Goal: Transaction & Acquisition: Purchase product/service

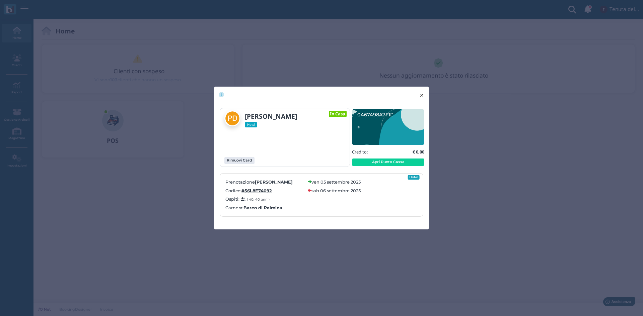
drag, startPoint x: 420, startPoint y: 95, endPoint x: 428, endPoint y: 74, distance: 23.0
click at [420, 95] on span "×" at bounding box center [421, 95] width 5 height 9
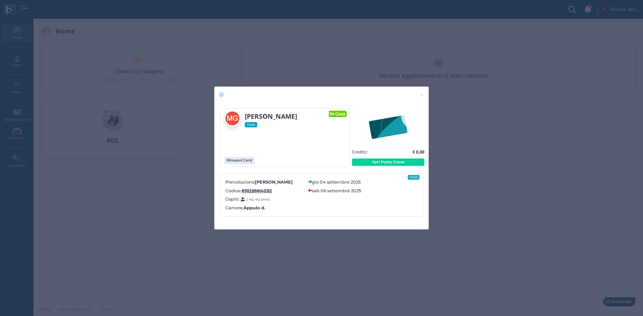
click at [405, 162] on button "Apri Punto Cassa" at bounding box center [388, 162] width 72 height 7
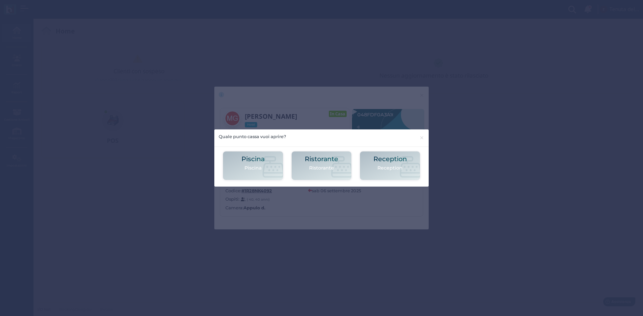
drag, startPoint x: 405, startPoint y: 163, endPoint x: 402, endPoint y: 165, distance: 4.0
click at [405, 162] on h2 "Reception" at bounding box center [389, 159] width 33 height 7
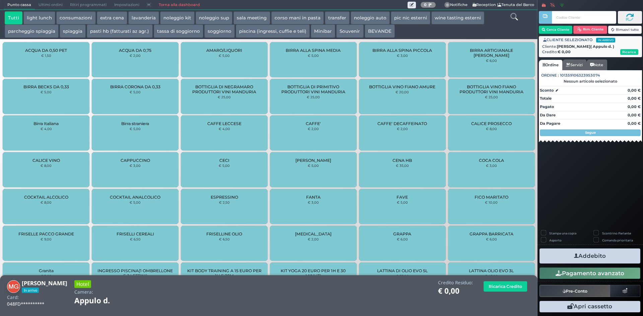
click at [514, 18] on icon at bounding box center [513, 16] width 7 height 7
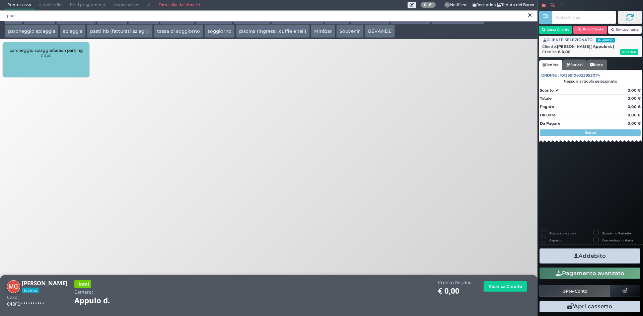
type input "parc"
click at [39, 65] on div "parcheggio spiaggia/beach parking € 5,00" at bounding box center [46, 59] width 87 height 35
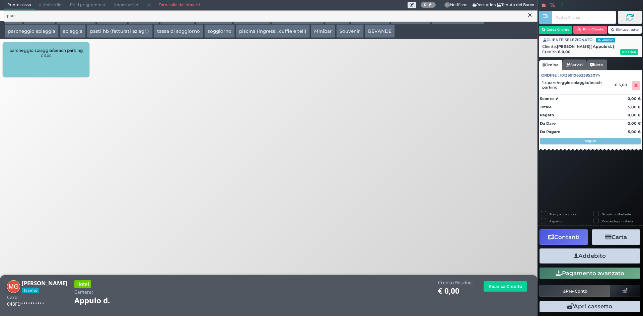
click at [597, 252] on button "Addebito" at bounding box center [589, 256] width 101 height 15
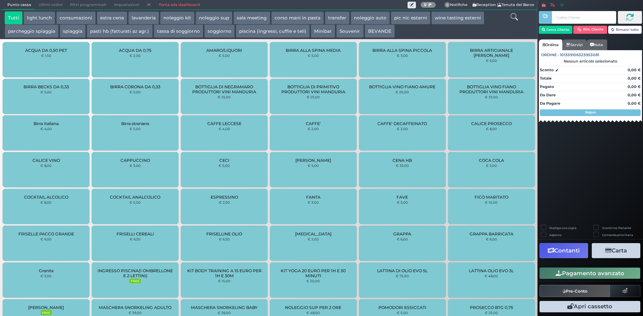
click at [169, 4] on link "Torna alla dashboard" at bounding box center [179, 4] width 49 height 9
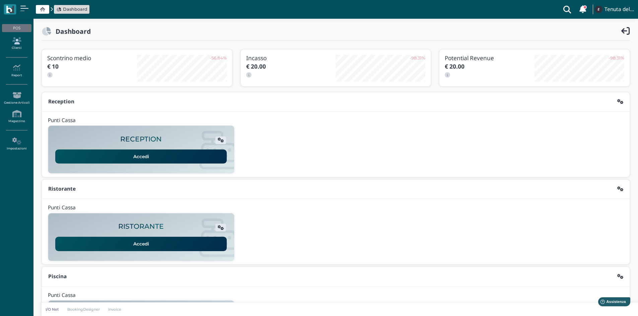
click at [12, 48] on link "Clienti" at bounding box center [16, 43] width 29 height 18
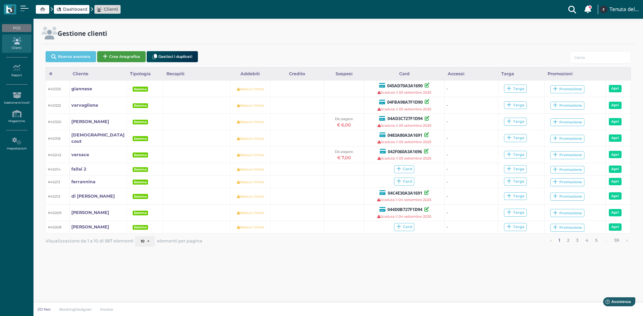
click at [118, 57] on button "Crea Anagrafica" at bounding box center [121, 56] width 49 height 11
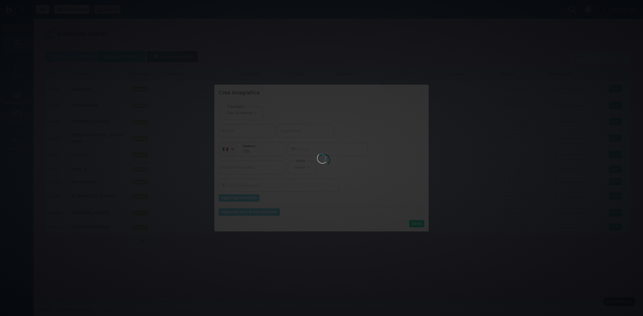
select select
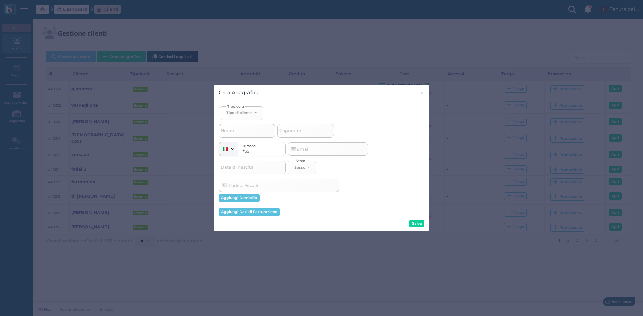
click at [244, 108] on span "Tipologia" at bounding box center [235, 106] width 19 height 5
click at [244, 111] on button "Tipo di cliente" at bounding box center [242, 113] width 44 height 14
click at [241, 136] on span "Esterno" at bounding box center [234, 135] width 17 height 5
select select "[object Object]"
select select
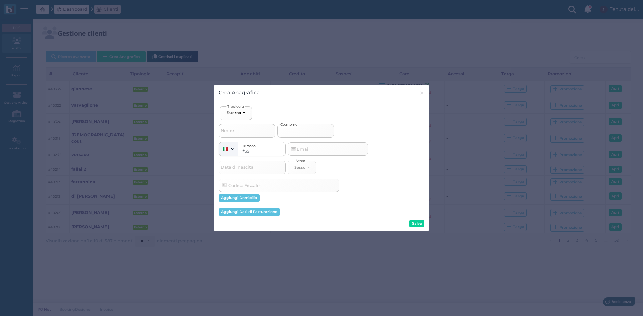
click at [294, 135] on input "Cognome" at bounding box center [305, 130] width 57 height 13
type input "g"
select select
type input "gi"
select select
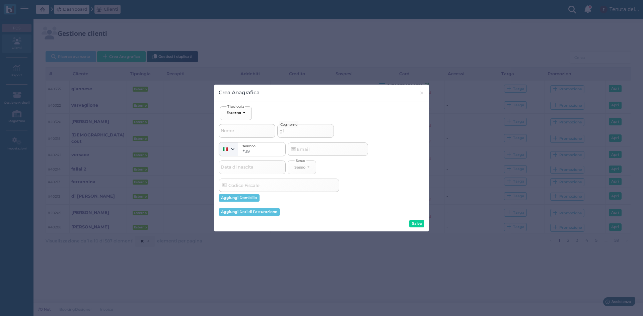
type input "giu"
select select
type input "giul"
select select
type input "giuli"
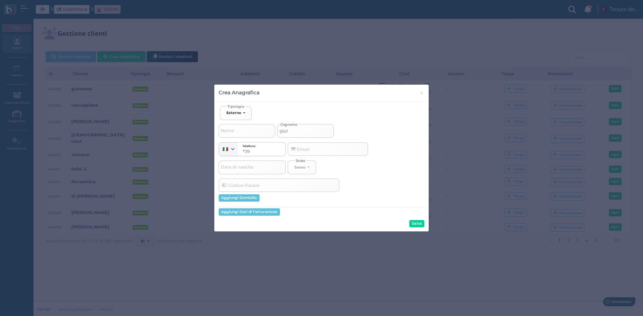
select select
type input "giulia"
select select
type input "giulian"
select select
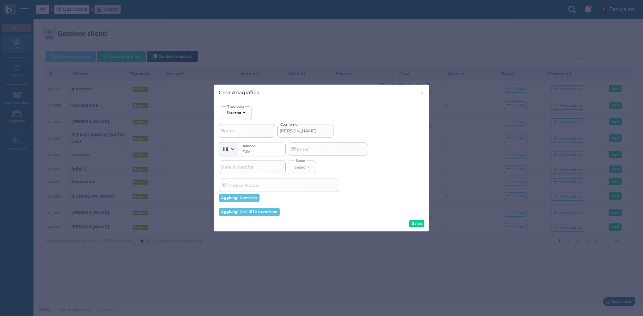
type input "[PERSON_NAME]"
select select
type input "[PERSON_NAME]"
select select
type input "[PERSON_NAME]"
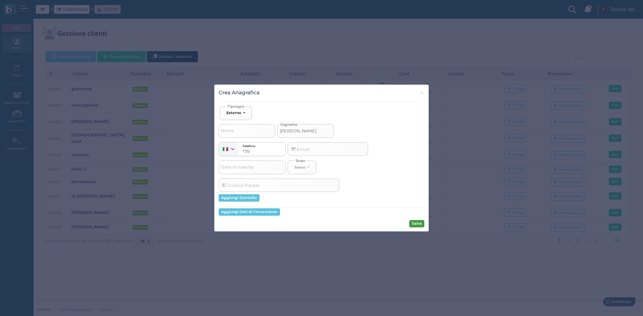
click at [416, 224] on button "Salva" at bounding box center [416, 223] width 15 height 7
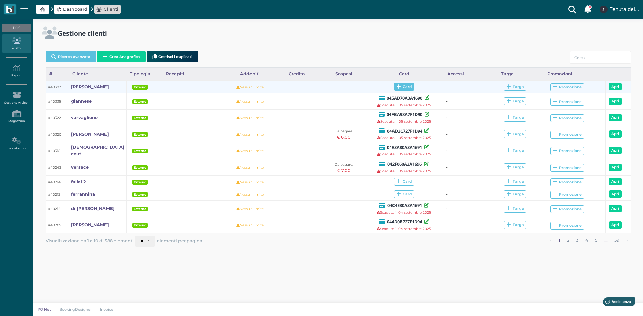
click at [401, 86] on span "Card" at bounding box center [404, 87] width 20 height 8
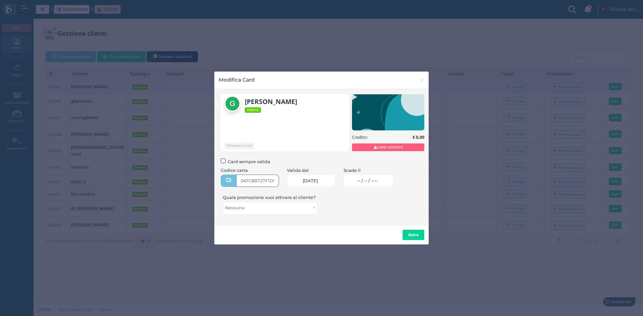
type input "047C8B727F1D90"
click at [368, 182] on span "-- / -- / ----" at bounding box center [367, 180] width 21 height 5
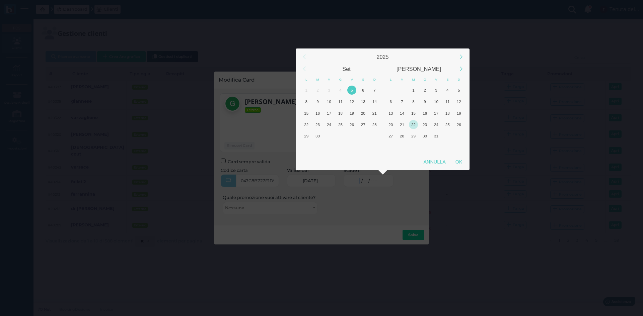
drag, startPoint x: 362, startPoint y: 86, endPoint x: 416, endPoint y: 127, distance: 67.5
click at [363, 86] on div "6" at bounding box center [362, 90] width 9 height 9
click at [462, 161] on div "OK" at bounding box center [458, 162] width 17 height 12
type input "06/09/2025"
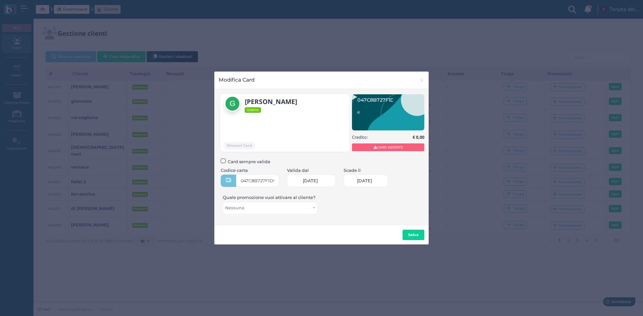
scroll to position [0, 29]
click at [409, 238] on button "Salva" at bounding box center [413, 235] width 22 height 11
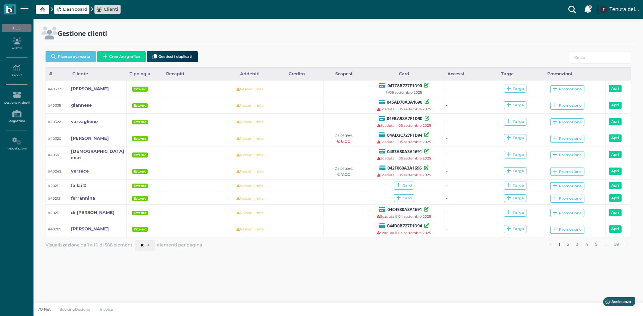
click at [73, 7] on span "Dashboard" at bounding box center [75, 9] width 24 height 6
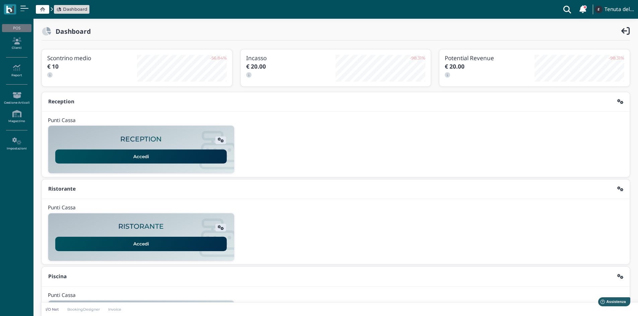
scroll to position [55, 0]
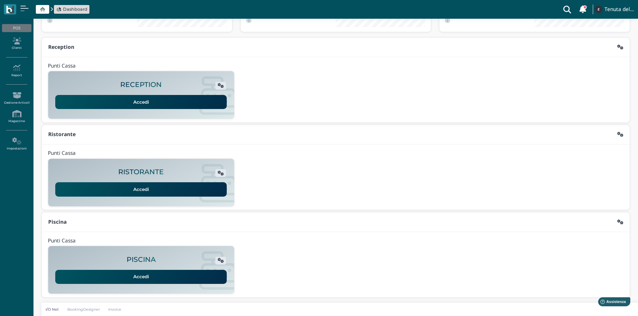
click at [147, 277] on link "Accedi" at bounding box center [140, 277] width 171 height 14
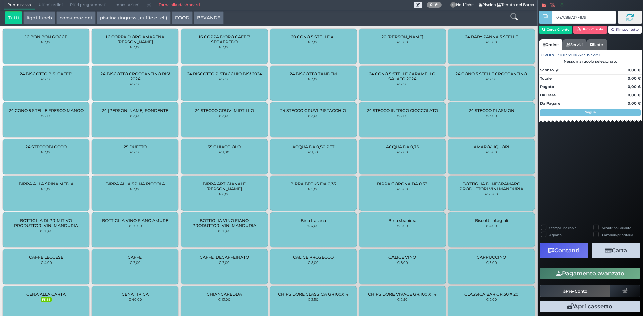
type input "047C8B727F1D90"
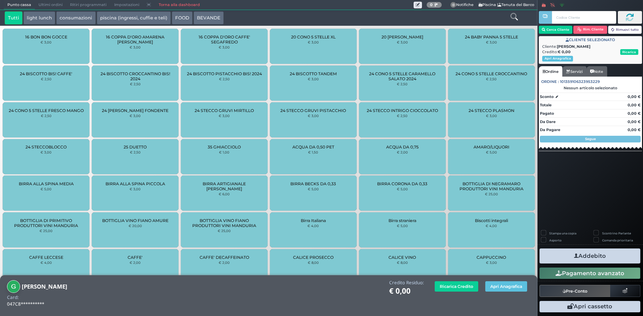
click at [515, 15] on icon at bounding box center [513, 16] width 7 height 7
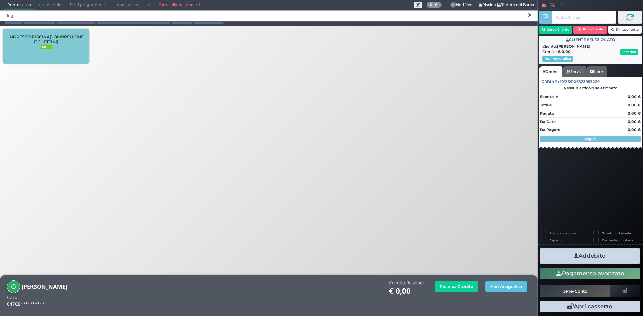
type input "ingr"
click at [47, 47] on small "FREE" at bounding box center [46, 47] width 11 height 5
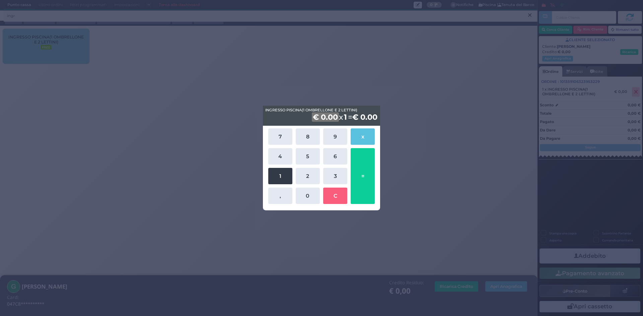
drag, startPoint x: 283, startPoint y: 174, endPoint x: 288, endPoint y: 174, distance: 4.7
click at [284, 174] on button "1" at bounding box center [280, 176] width 24 height 16
click at [305, 156] on button "5" at bounding box center [308, 156] width 24 height 16
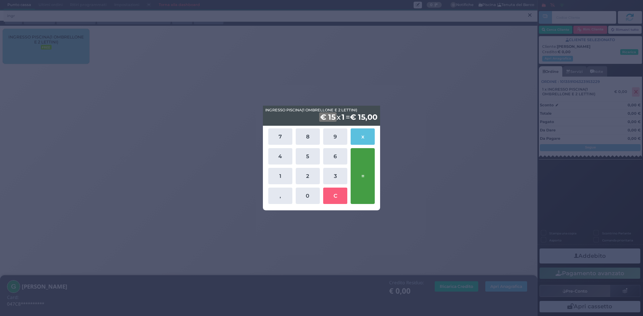
click at [362, 179] on button "=" at bounding box center [362, 176] width 24 height 56
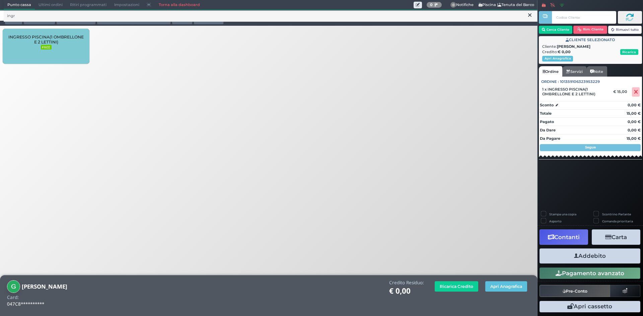
click at [585, 260] on button "Addebito" at bounding box center [589, 256] width 101 height 15
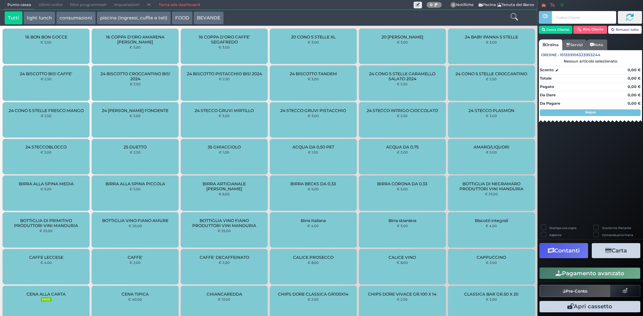
click at [514, 18] on icon at bounding box center [513, 16] width 7 height 7
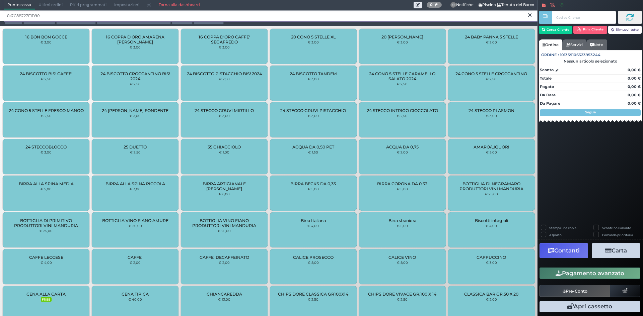
type input "047C8B727F1D90"
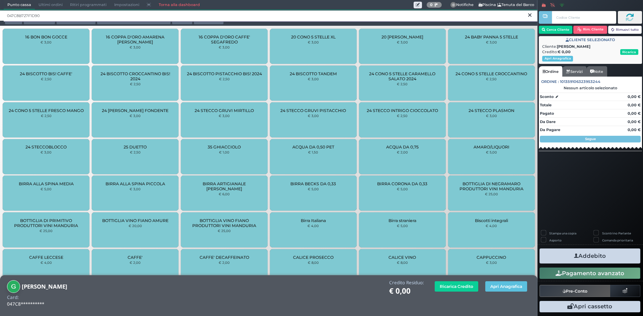
drag, startPoint x: 79, startPoint y: 11, endPoint x: 0, endPoint y: 13, distance: 79.0
click at [0, 13] on div "047C8B727F1D90" at bounding box center [268, 15] width 537 height 11
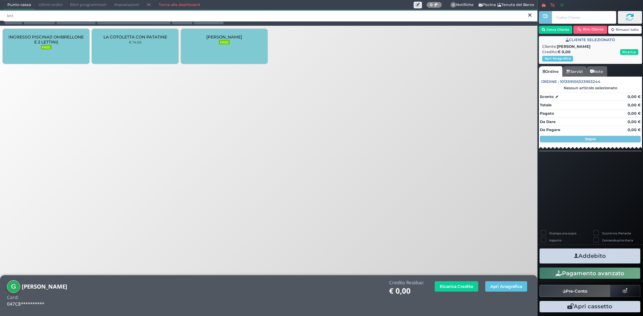
type input "lett"
click at [242, 51] on div "[PERSON_NAME] FREE" at bounding box center [224, 46] width 87 height 35
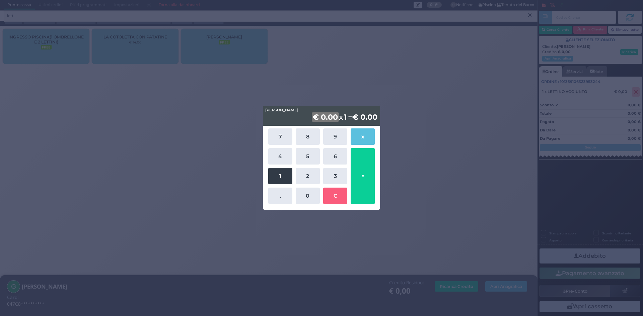
click at [278, 177] on button "1" at bounding box center [280, 176] width 24 height 16
click at [311, 197] on button "0" at bounding box center [308, 196] width 24 height 16
click at [359, 181] on button "=" at bounding box center [362, 176] width 24 height 56
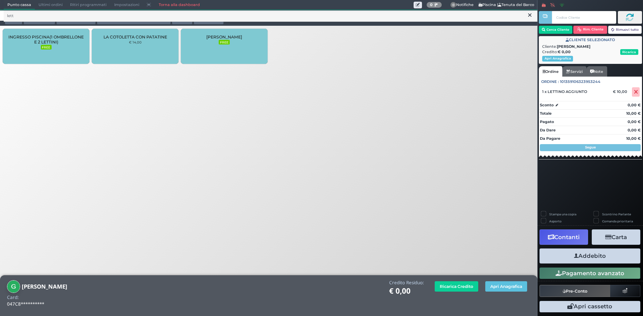
click at [587, 255] on button "Addebito" at bounding box center [589, 256] width 101 height 15
